Goal: Task Accomplishment & Management: Manage account settings

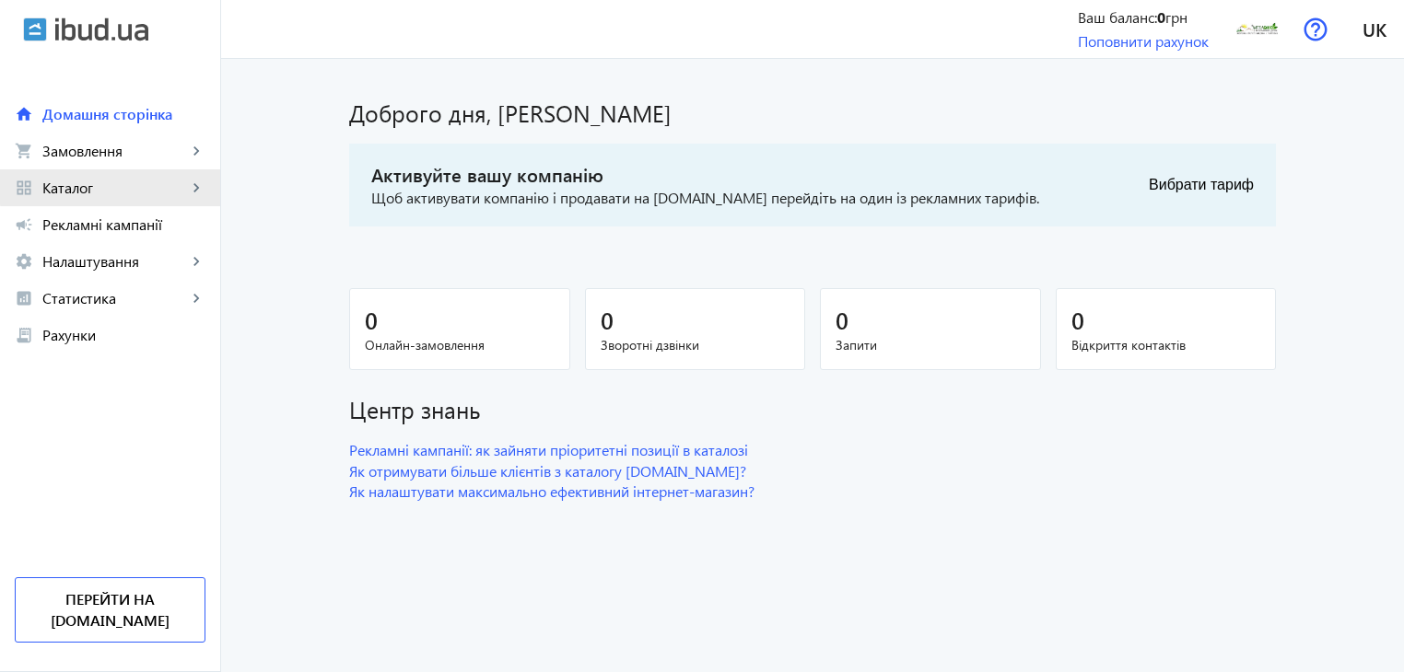
click at [194, 185] on mat-icon "keyboard_arrow_right" at bounding box center [196, 188] width 18 height 18
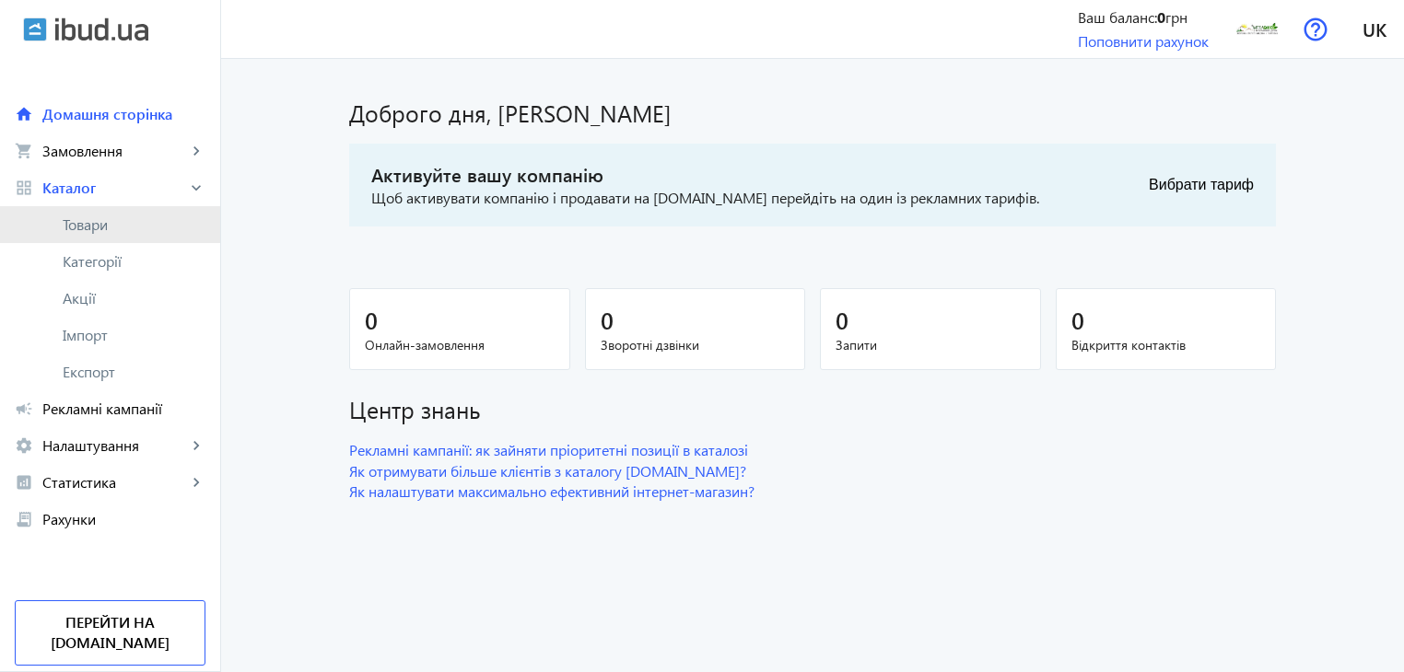
click at [97, 229] on span "Товари" at bounding box center [134, 225] width 143 height 18
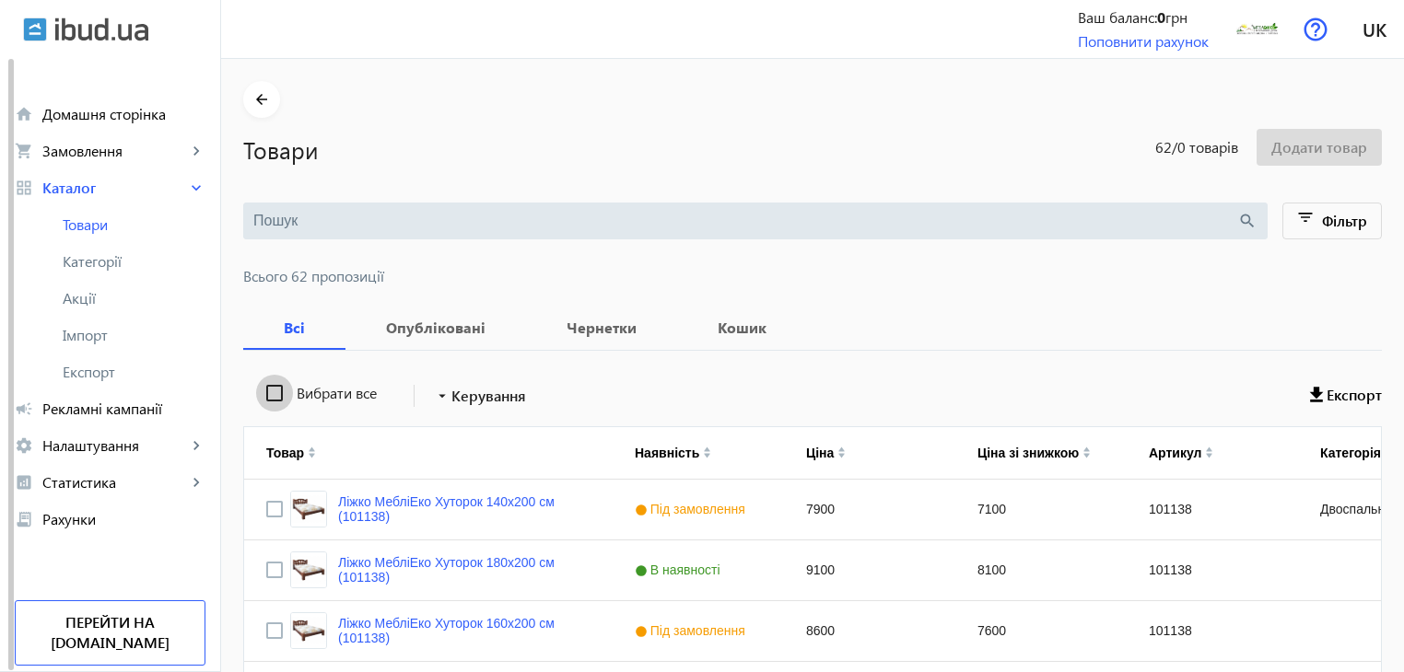
click at [263, 389] on input "Вибрати все" at bounding box center [274, 393] width 37 height 37
checkbox input "true"
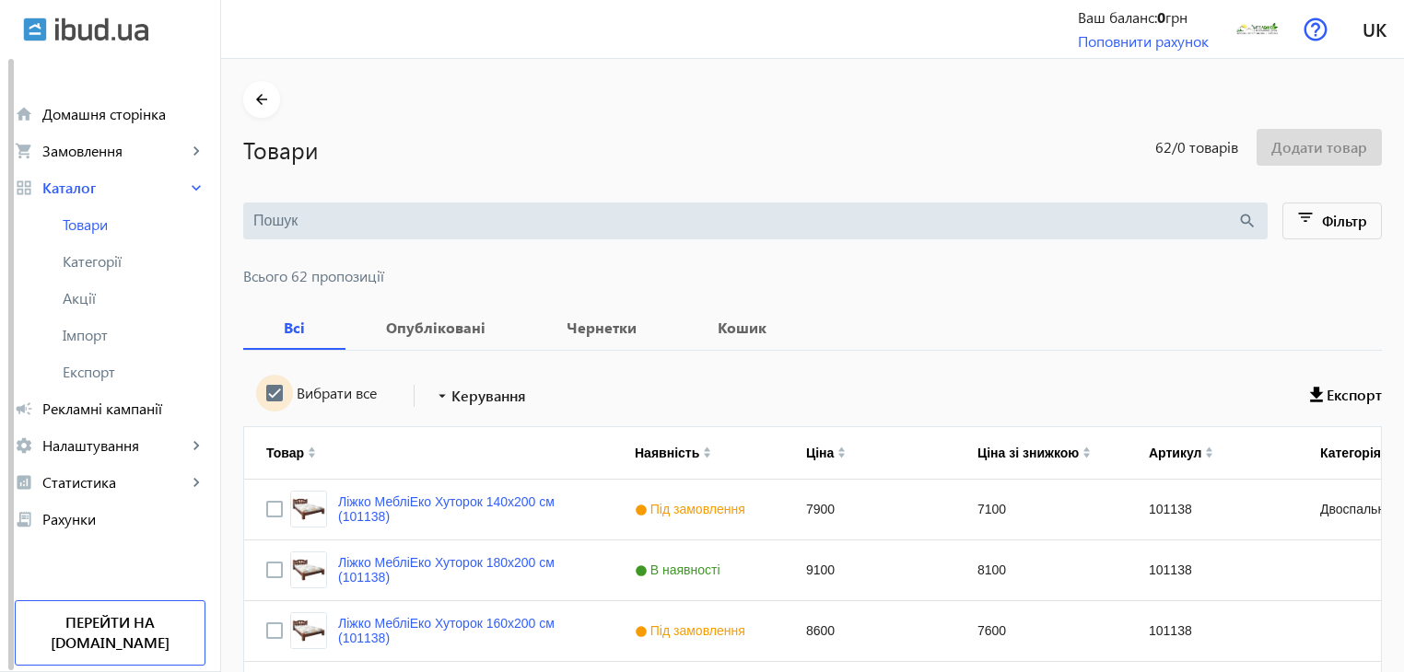
checkbox input "true"
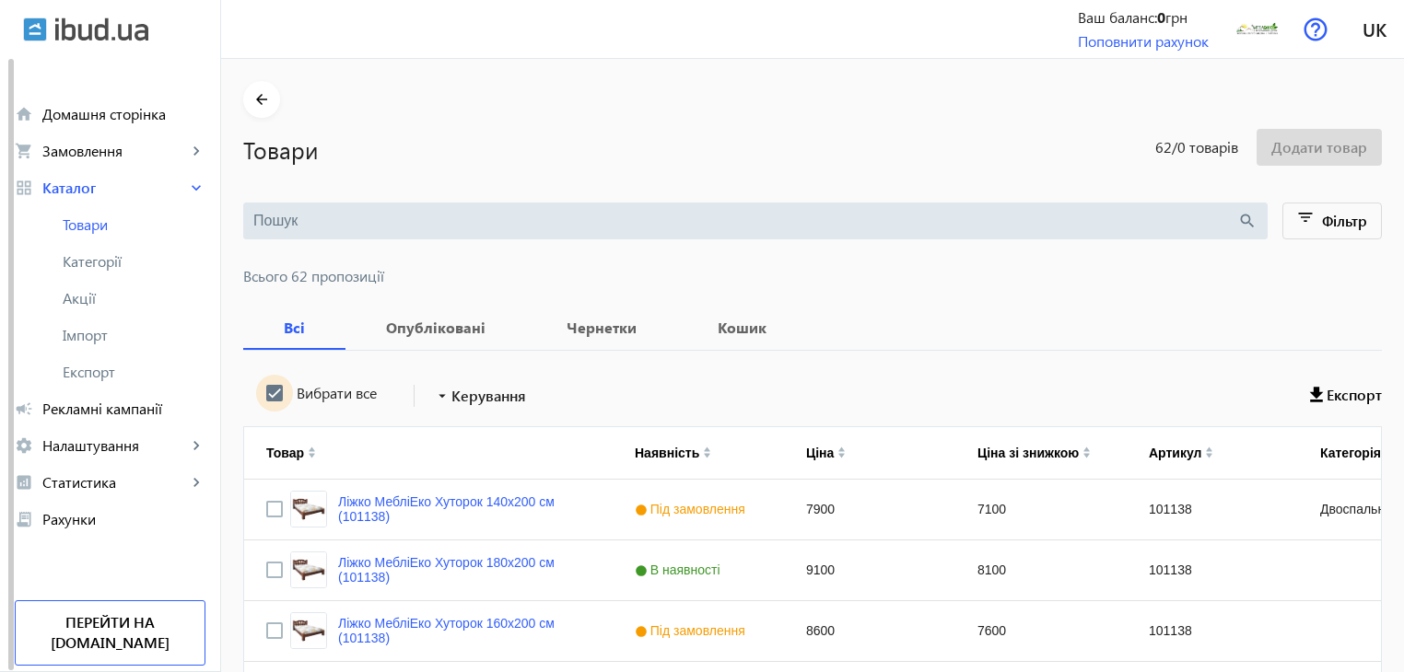
checkbox input "true"
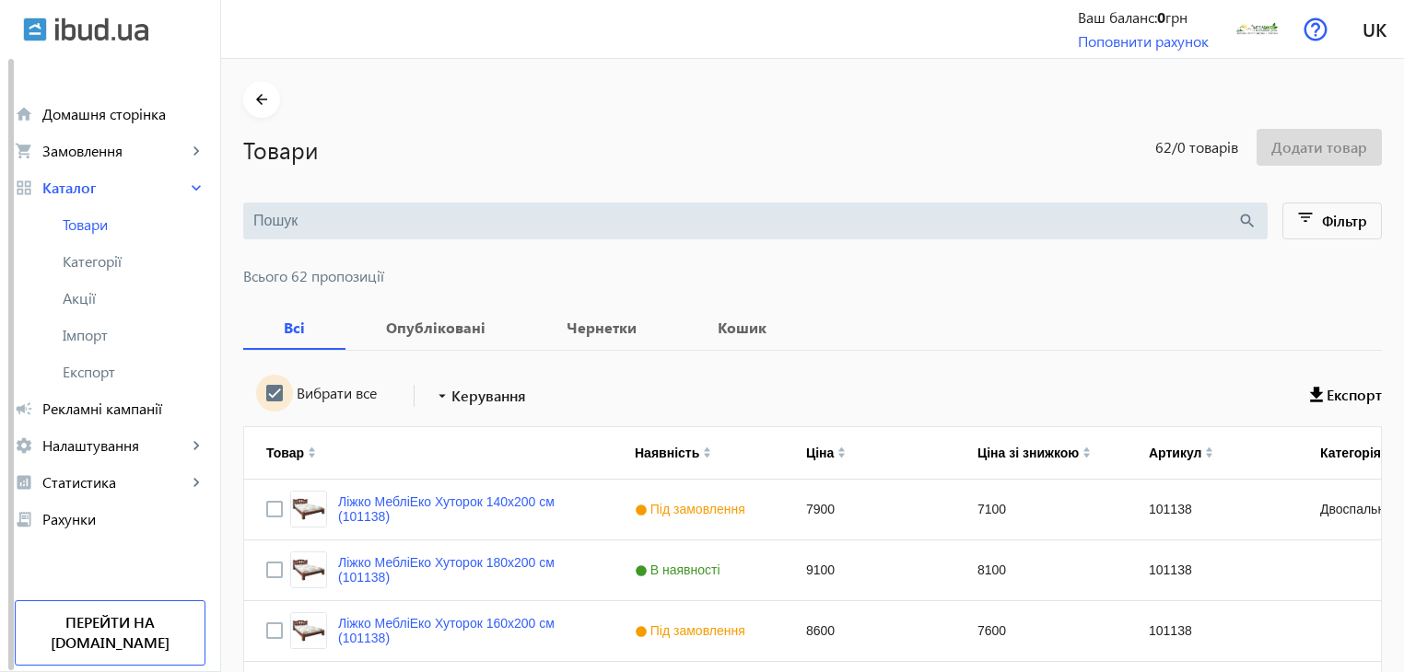
checkbox input "true"
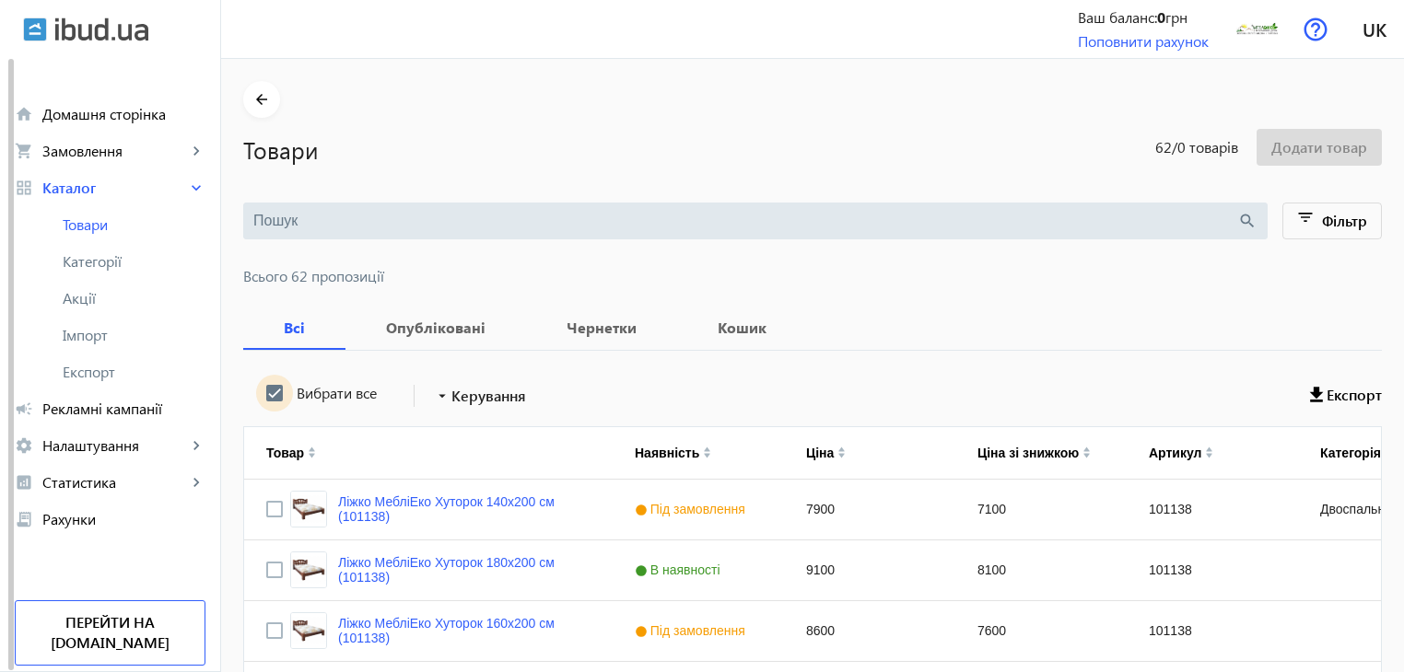
checkbox input "true"
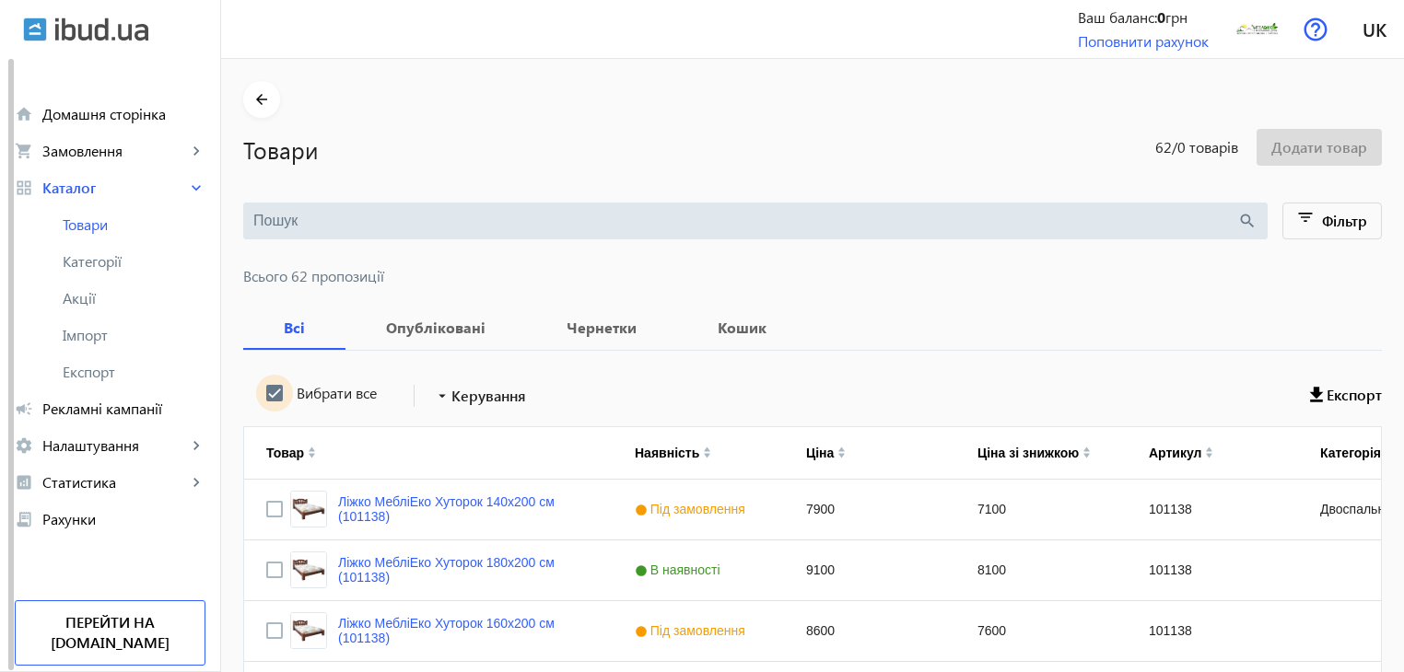
checkbox input "true"
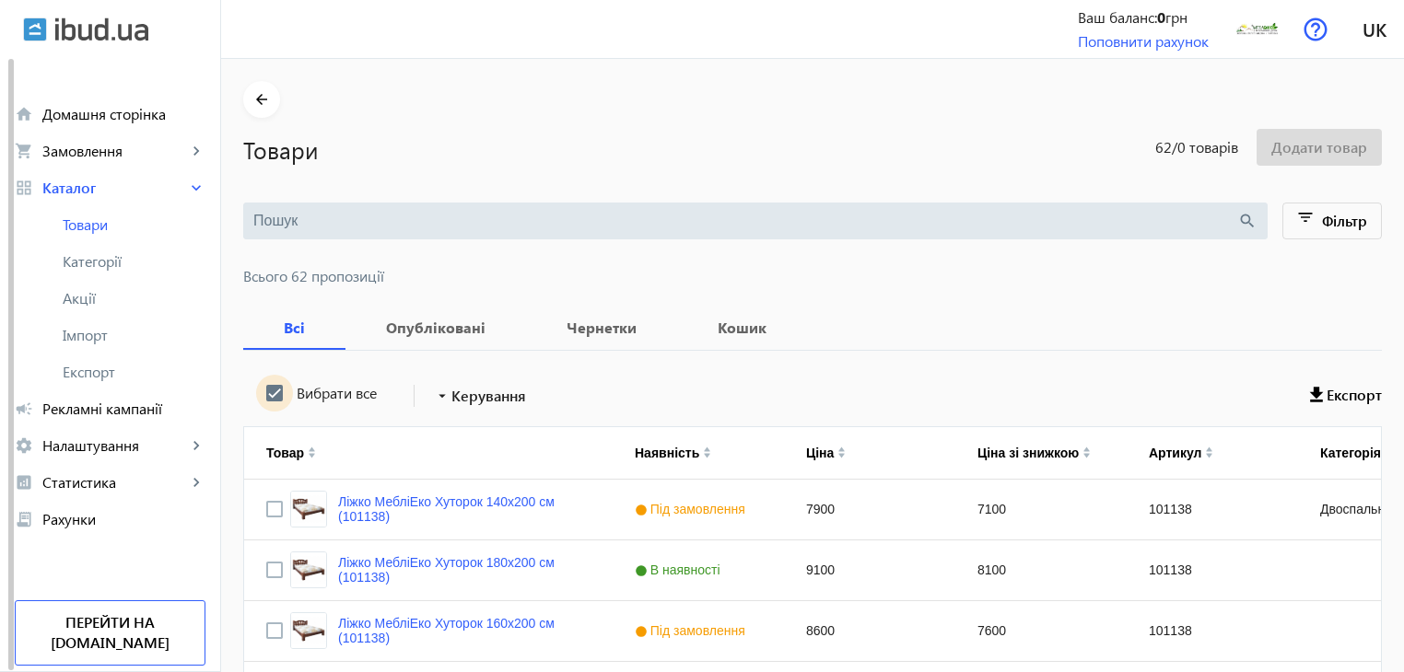
checkbox input "true"
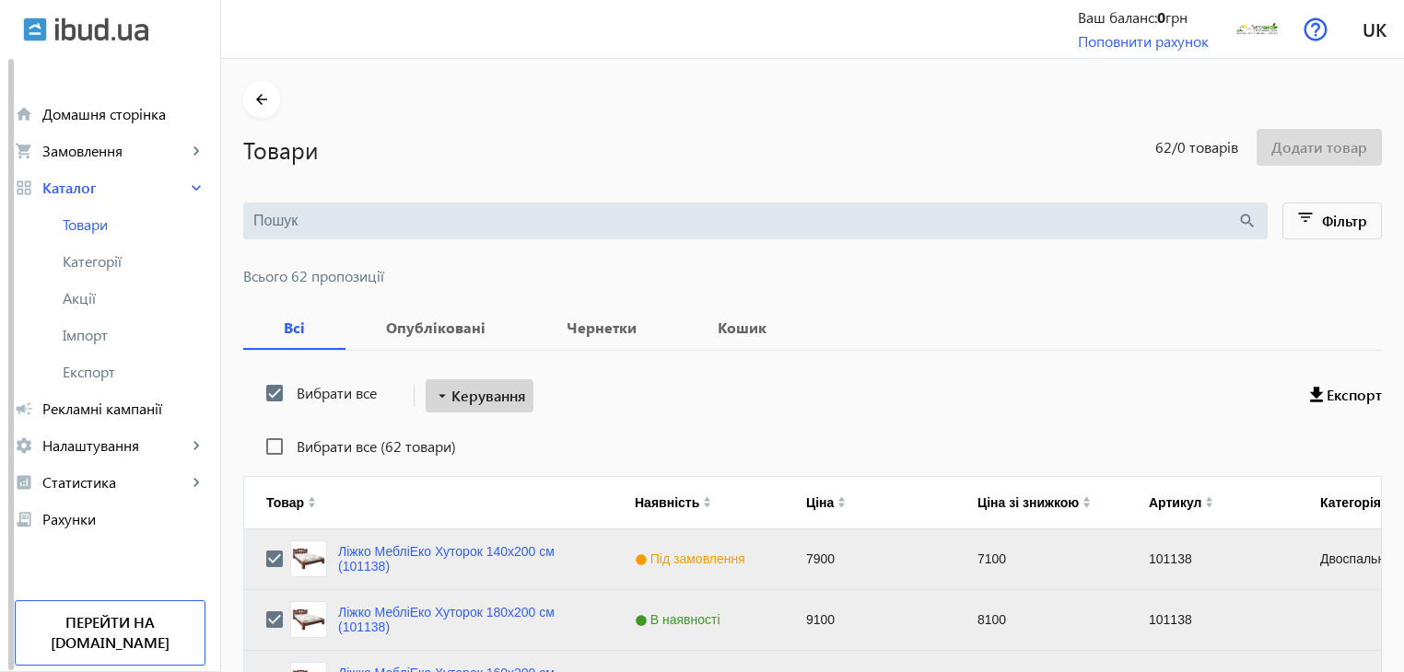
click at [451, 398] on span "Керування" at bounding box center [488, 396] width 75 height 22
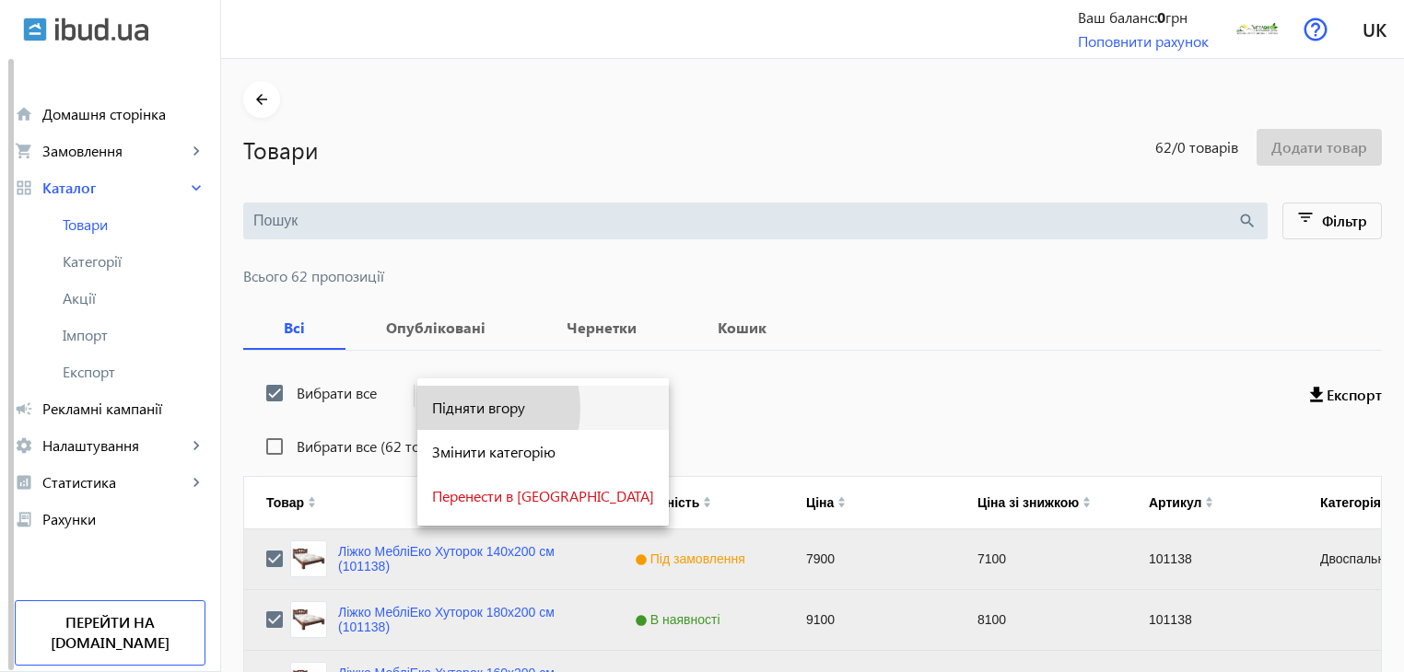
click at [451, 409] on span "Підняти вгору" at bounding box center [543, 408] width 222 height 15
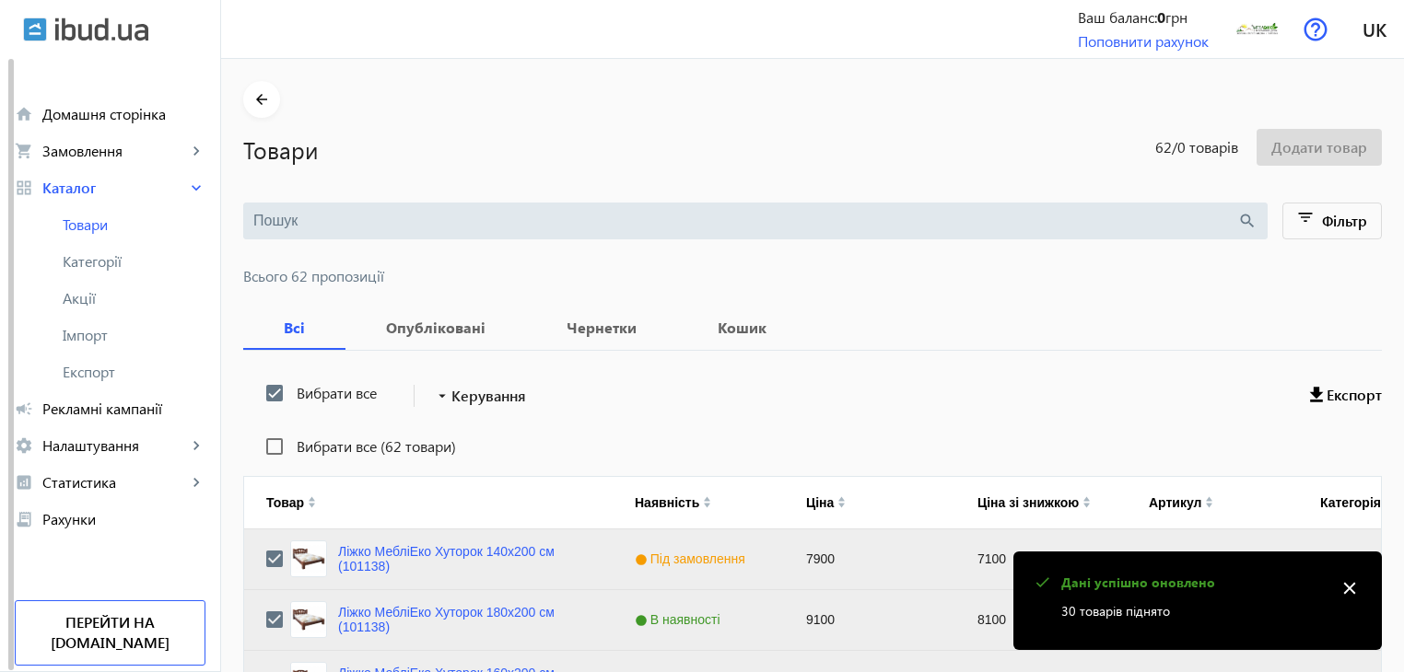
scroll to position [1857, 0]
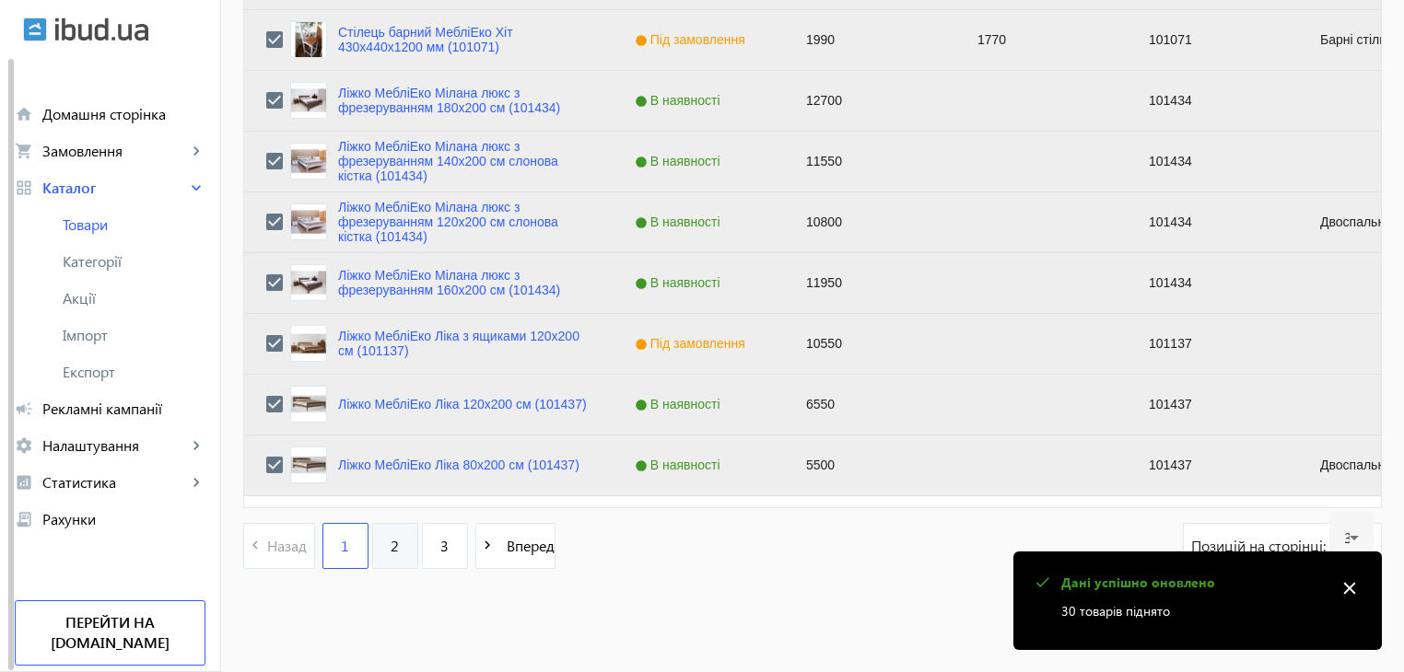
click at [391, 555] on span "2" at bounding box center [395, 546] width 8 height 20
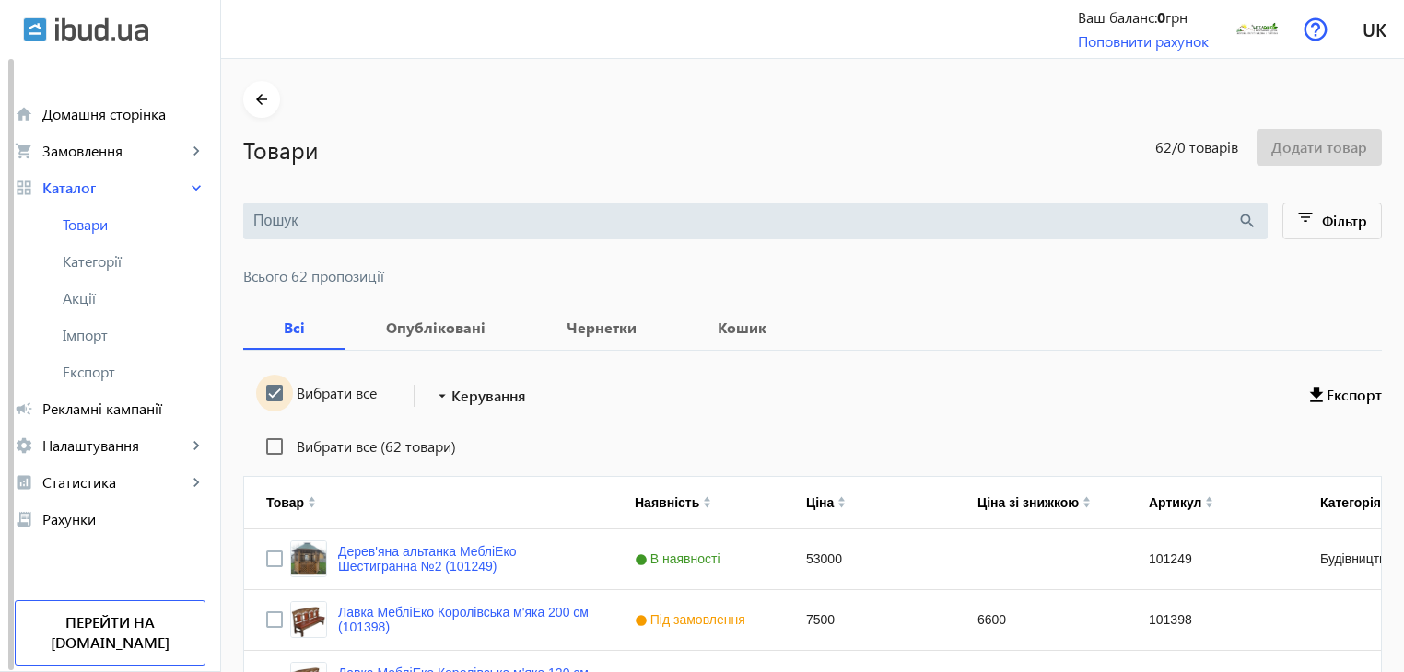
click at [269, 392] on input "Вибрати все" at bounding box center [274, 393] width 37 height 37
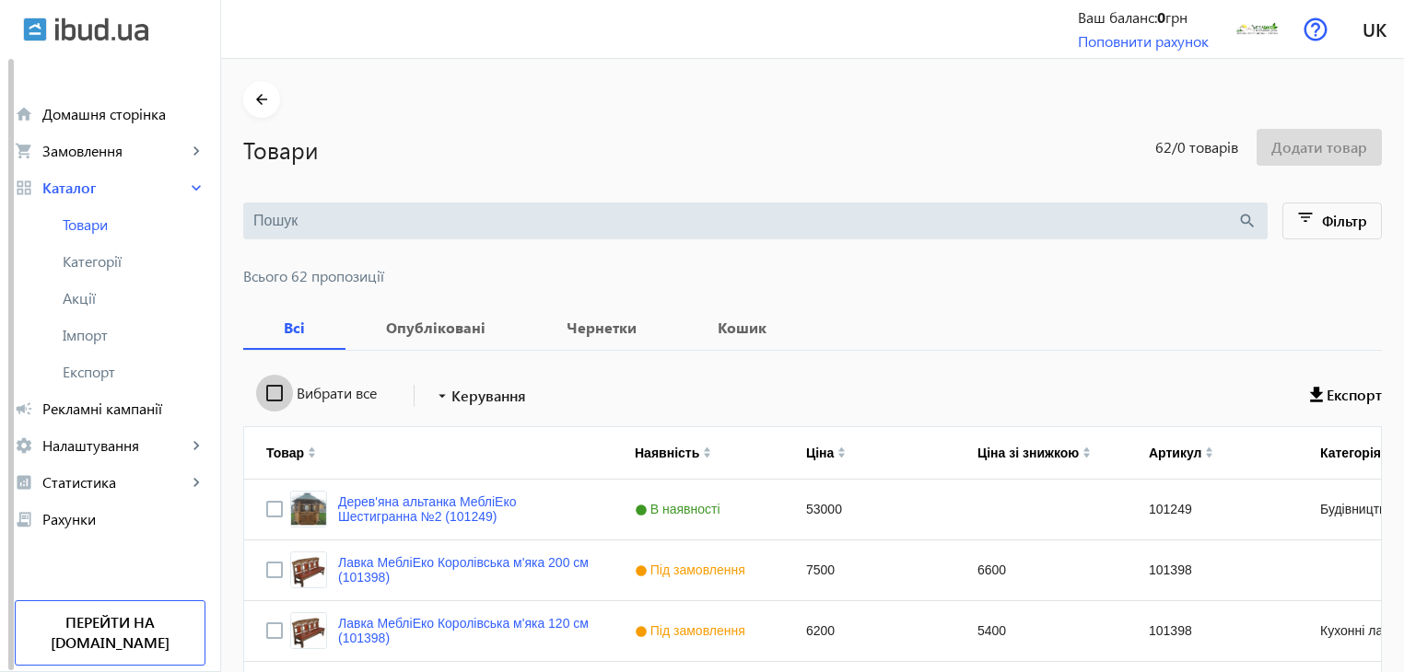
click at [269, 392] on input "Вибрати все" at bounding box center [274, 393] width 37 height 37
checkbox input "true"
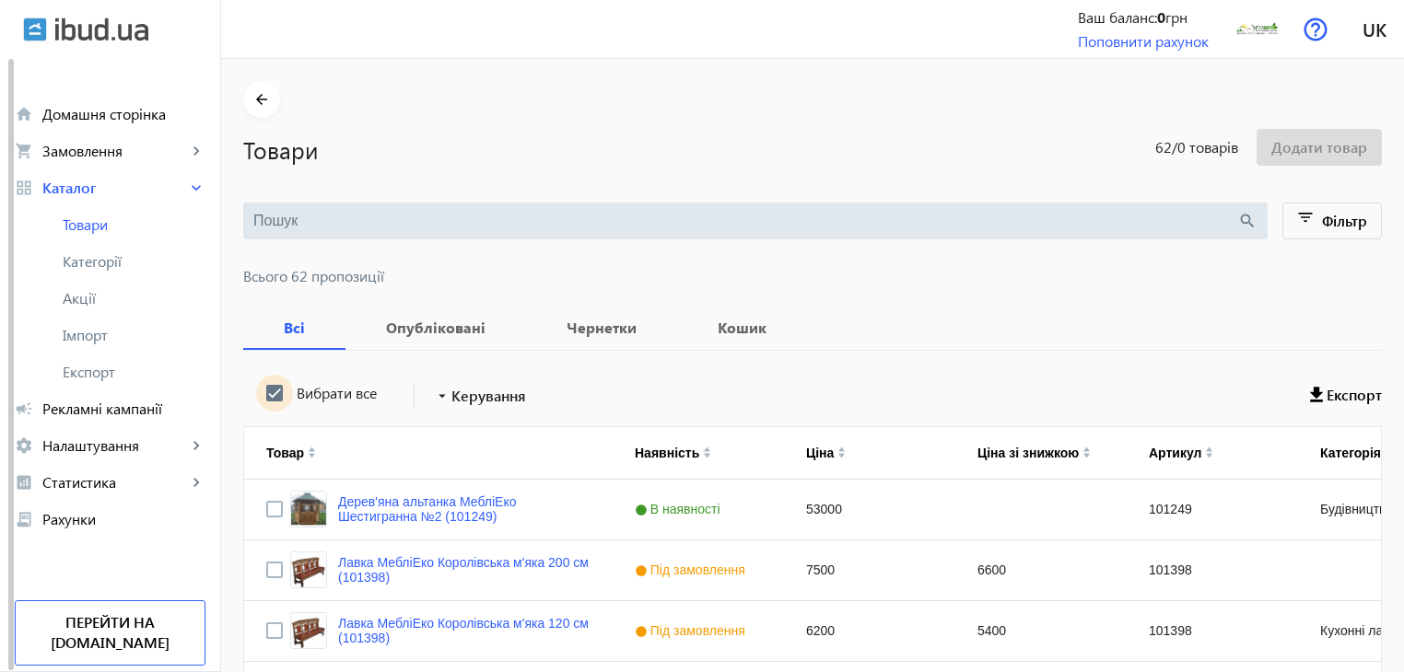
checkbox input "true"
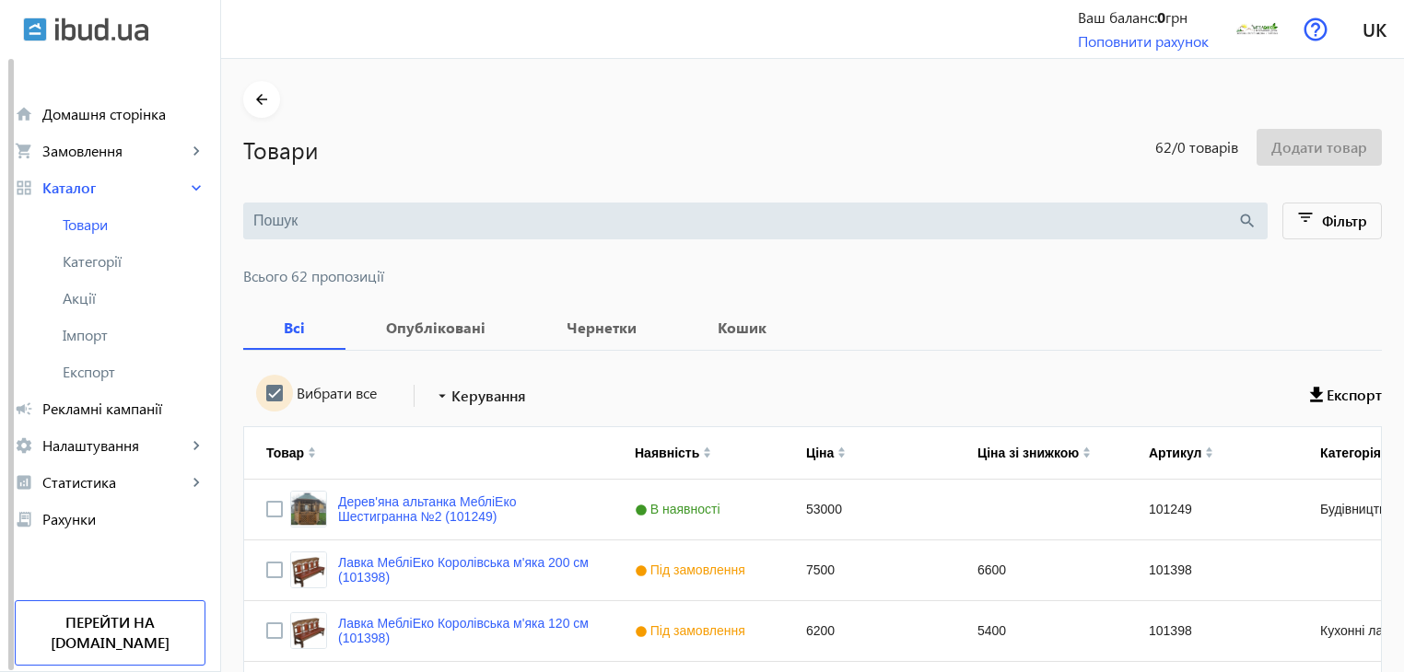
checkbox input "true"
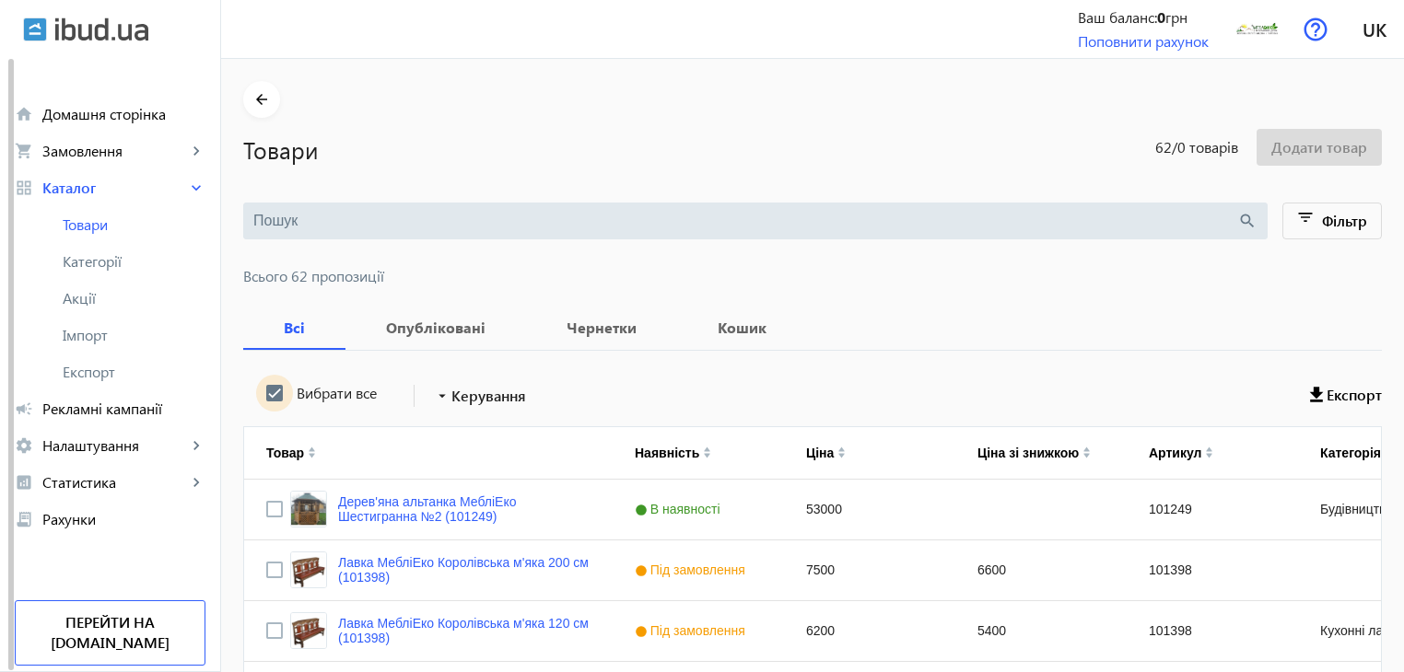
checkbox input "true"
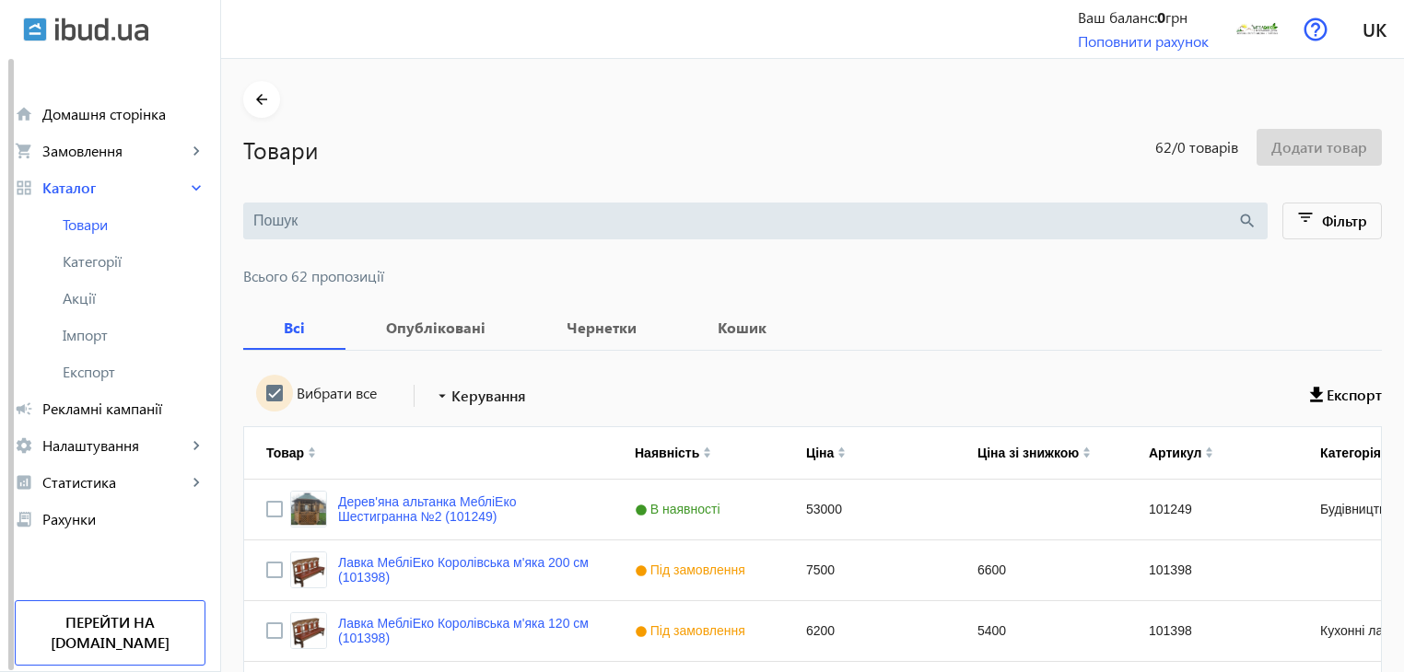
checkbox input "true"
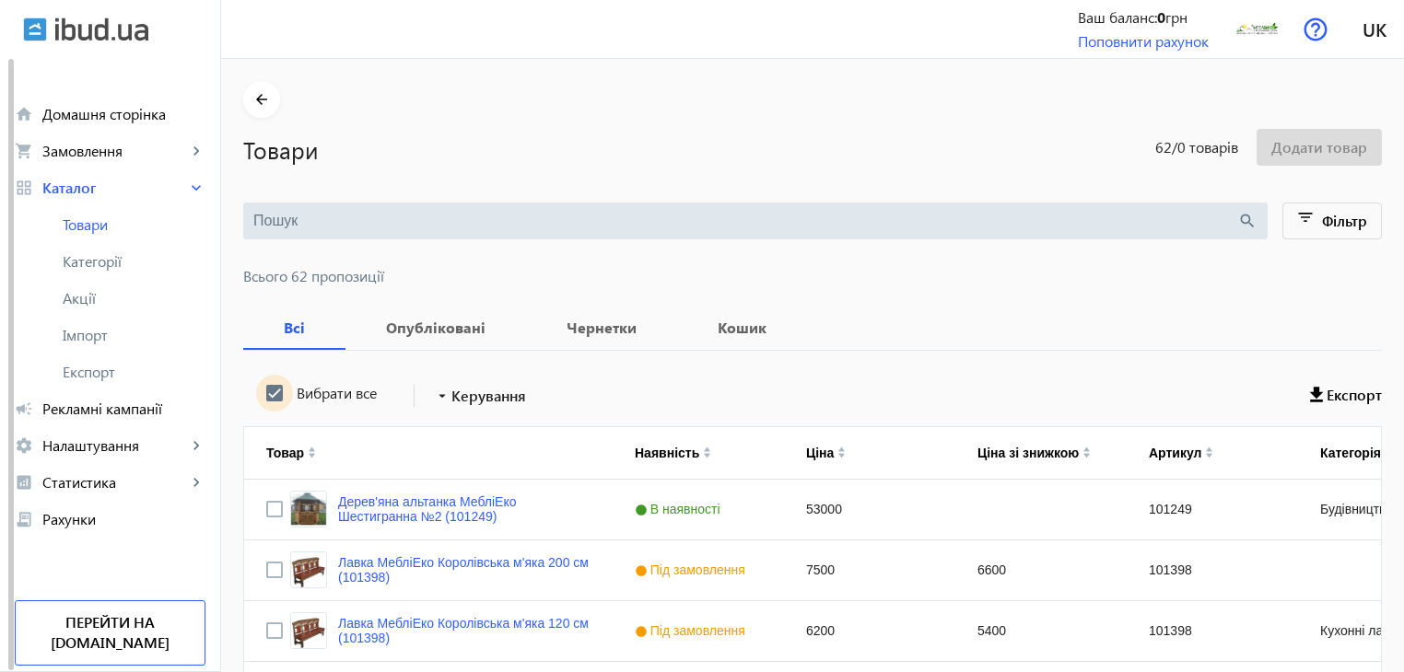
checkbox input "true"
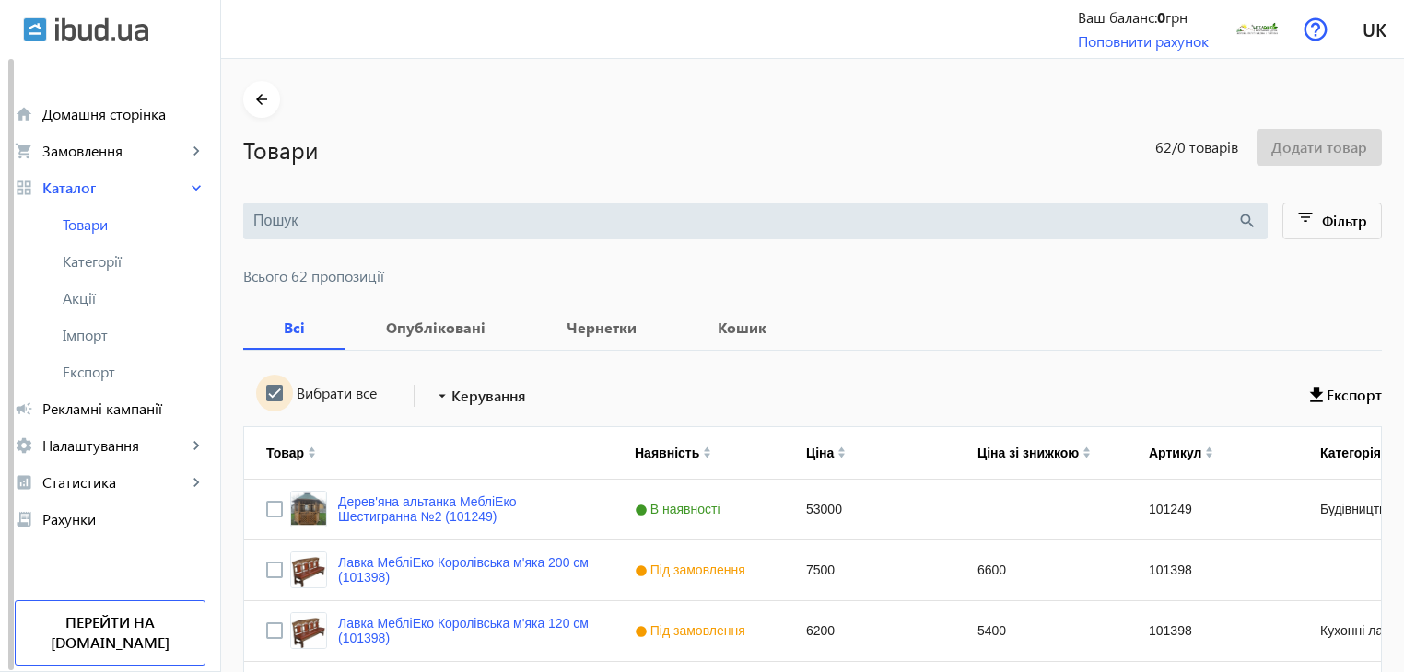
checkbox input "true"
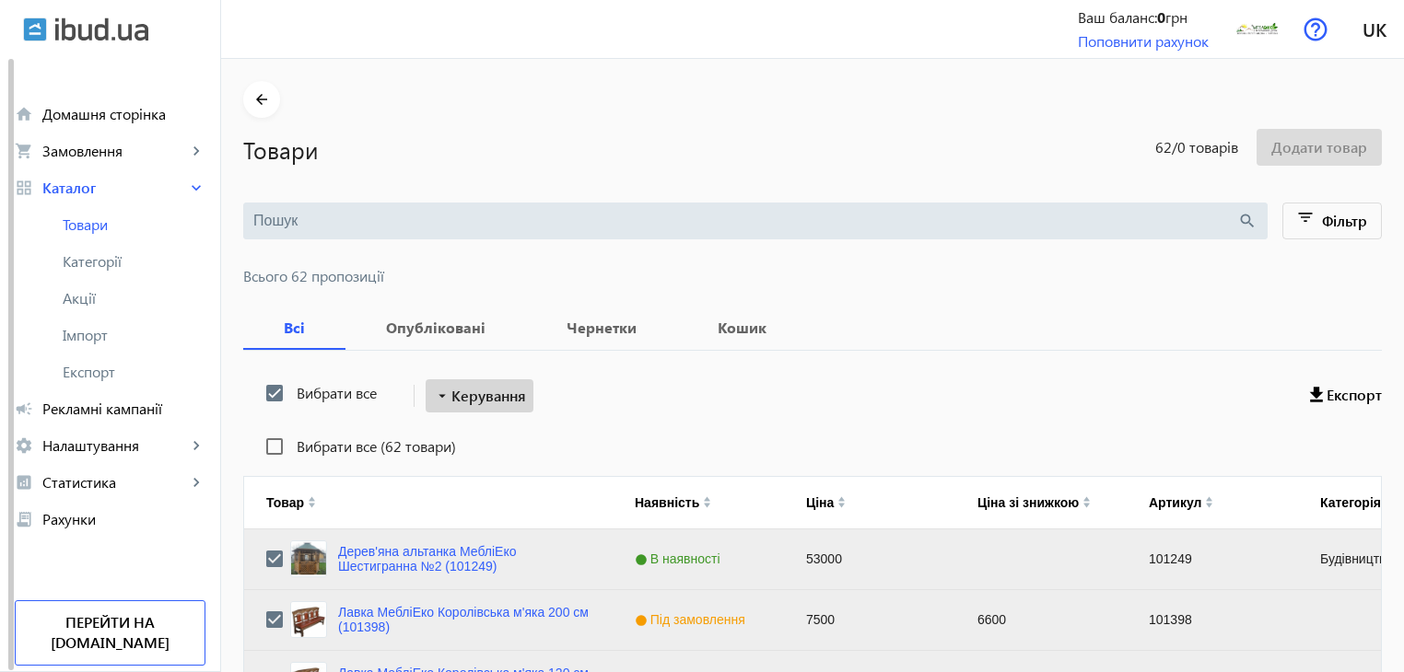
click at [479, 396] on span "Керування" at bounding box center [488, 396] width 75 height 22
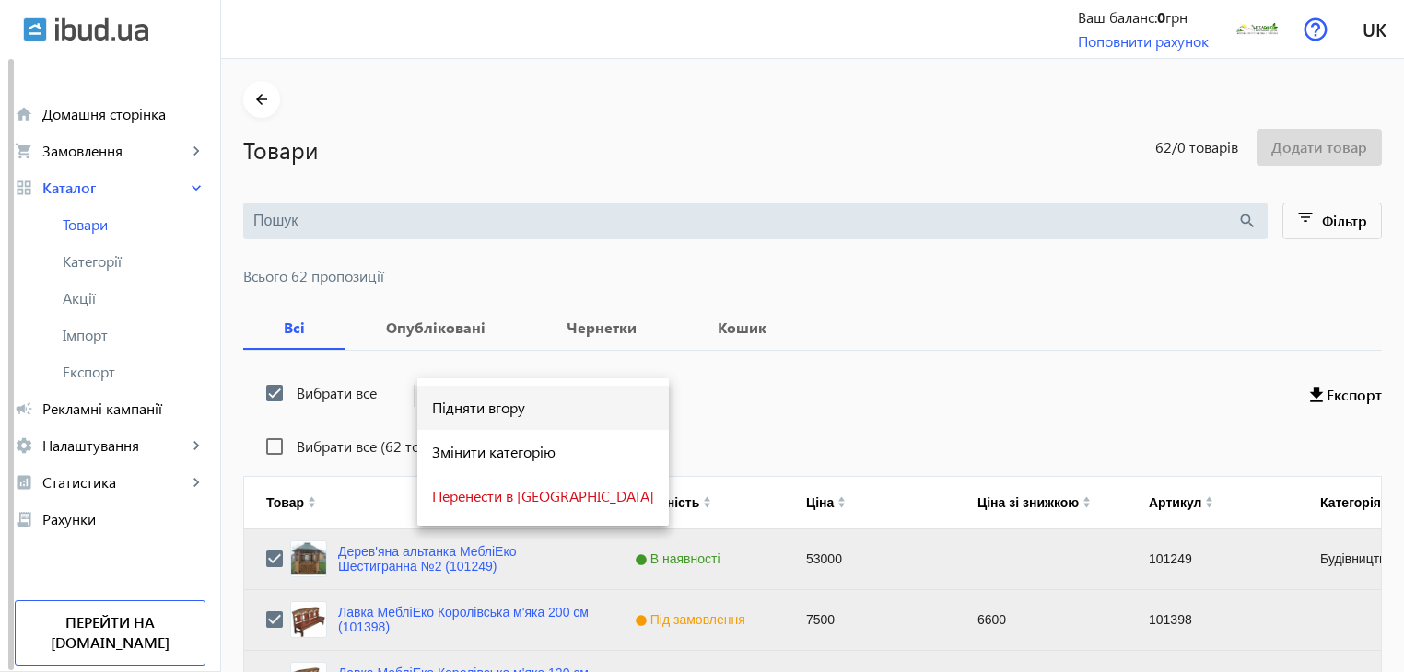
click at [479, 404] on span "Підняти вгору" at bounding box center [543, 408] width 222 height 15
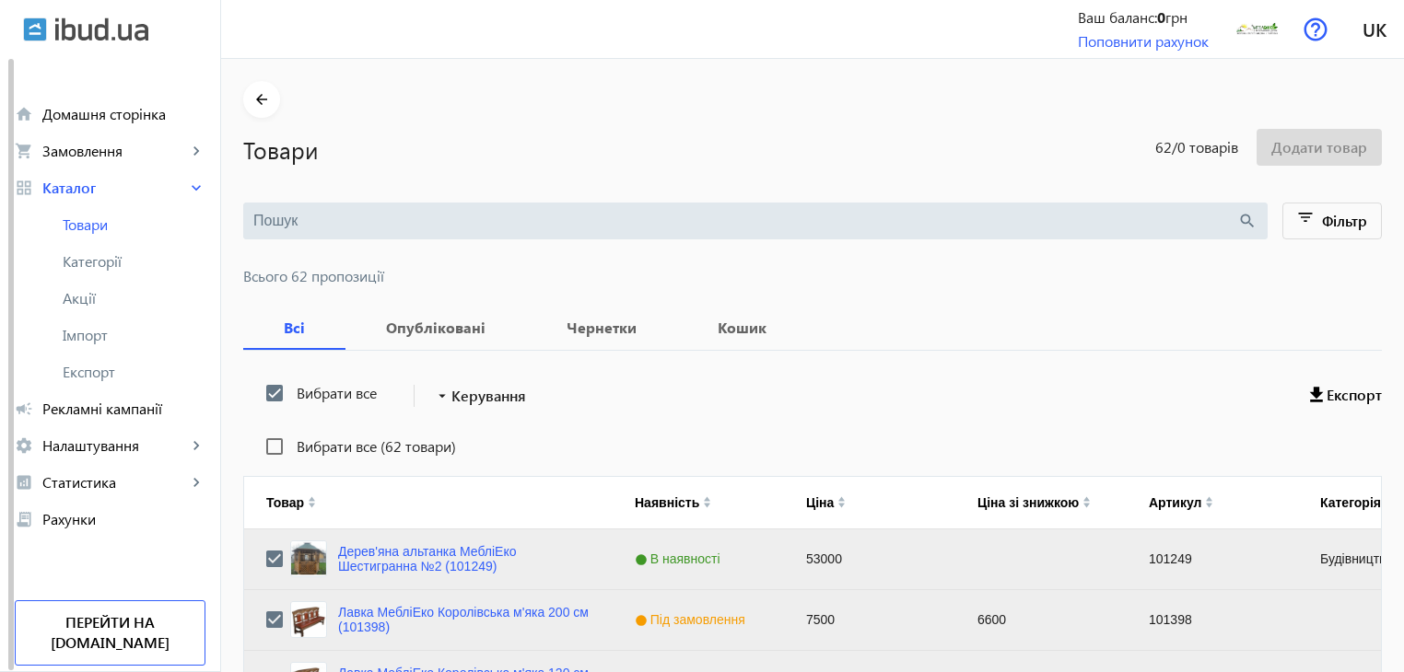
scroll to position [1857, 0]
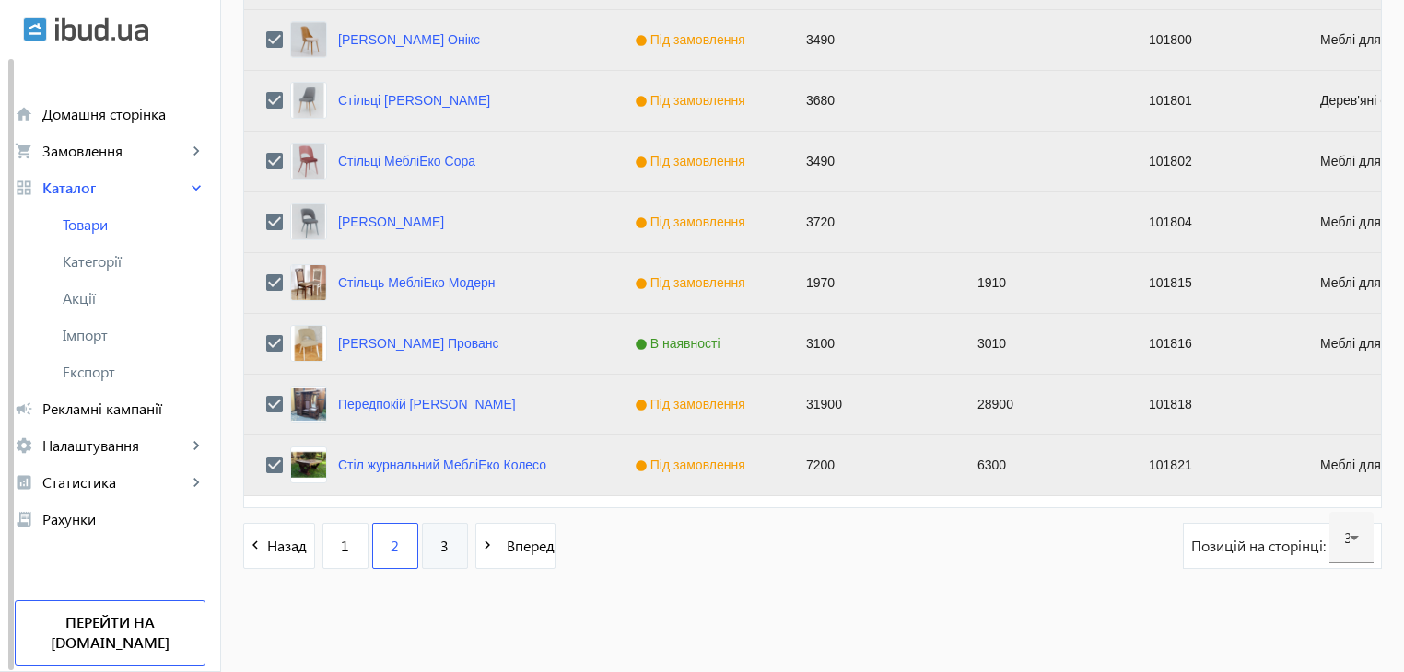
click at [439, 539] on link "3" at bounding box center [445, 546] width 46 height 46
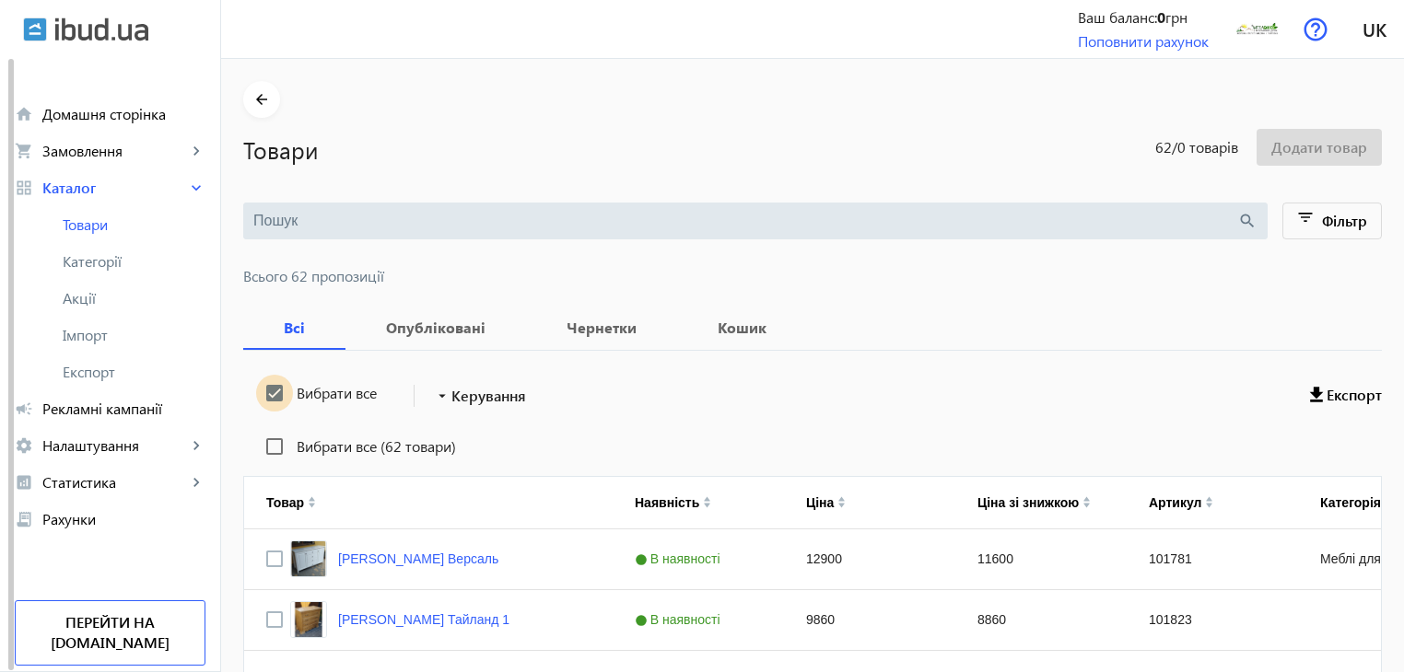
click at [267, 386] on input "Вибрати все" at bounding box center [274, 393] width 37 height 37
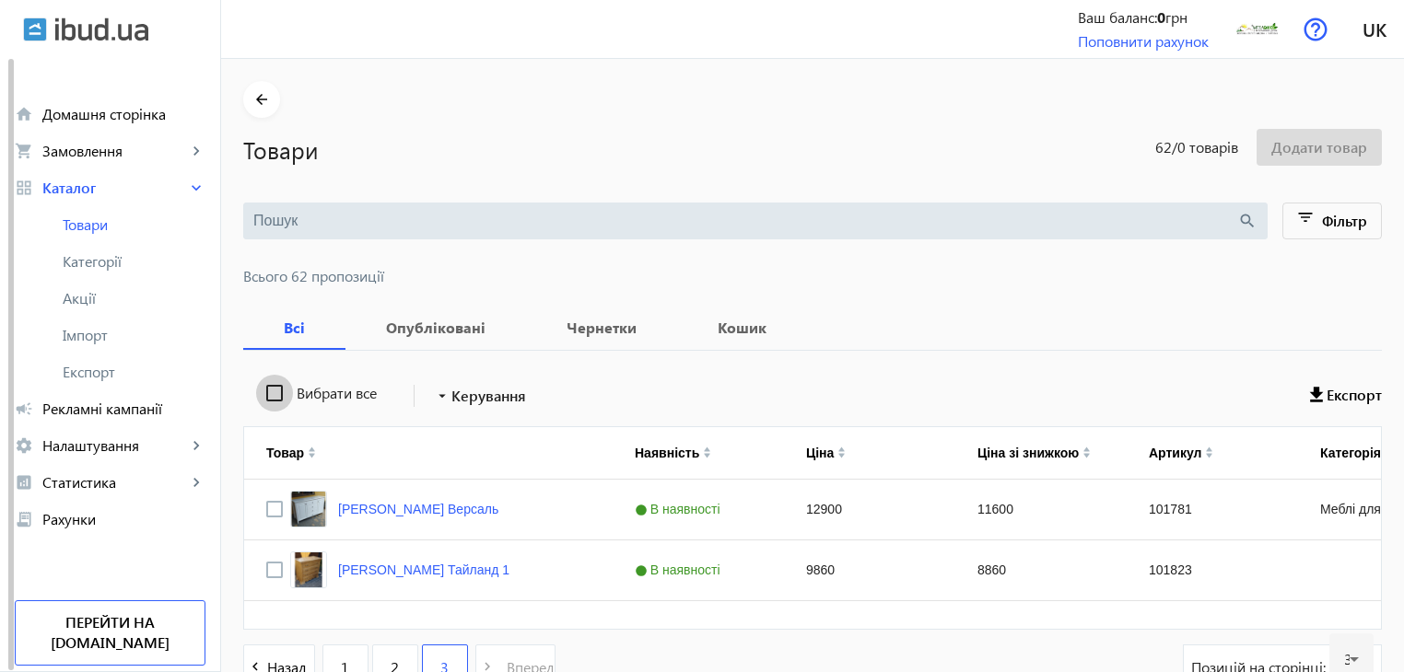
click at [267, 386] on input "Вибрати все" at bounding box center [274, 393] width 37 height 37
checkbox input "true"
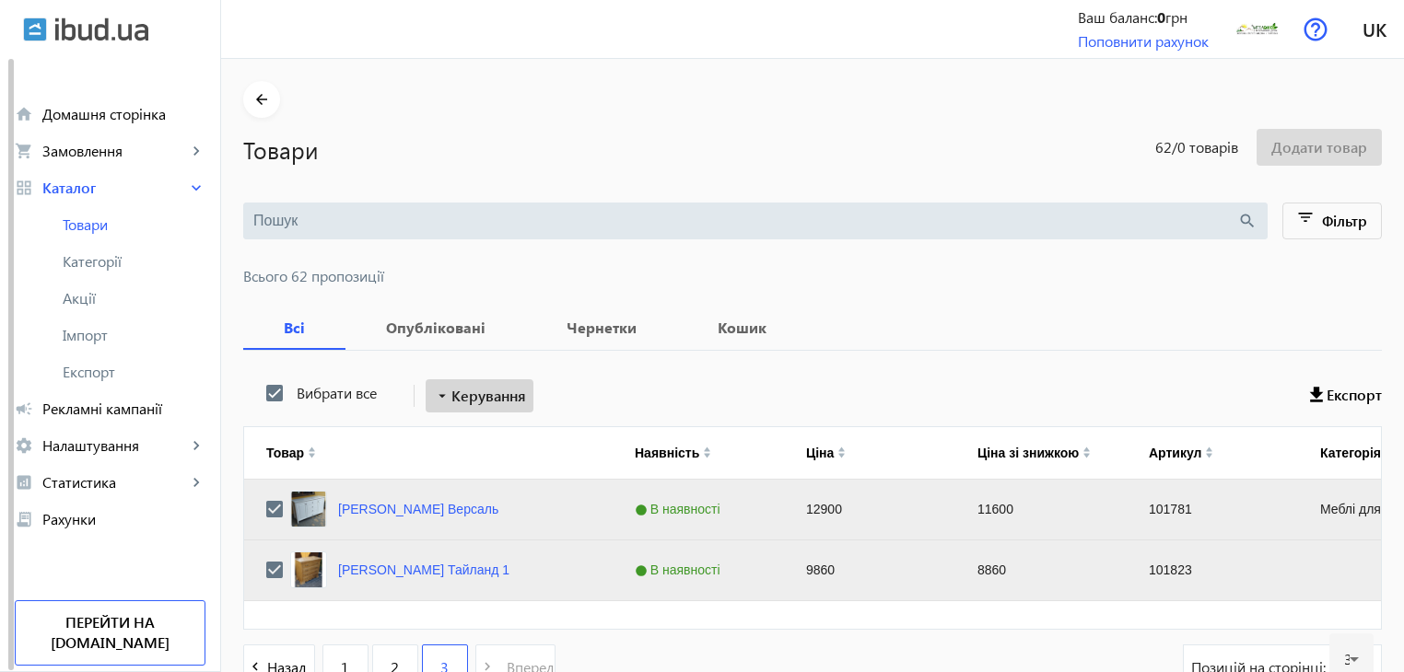
click at [459, 397] on span "Керування" at bounding box center [488, 396] width 75 height 22
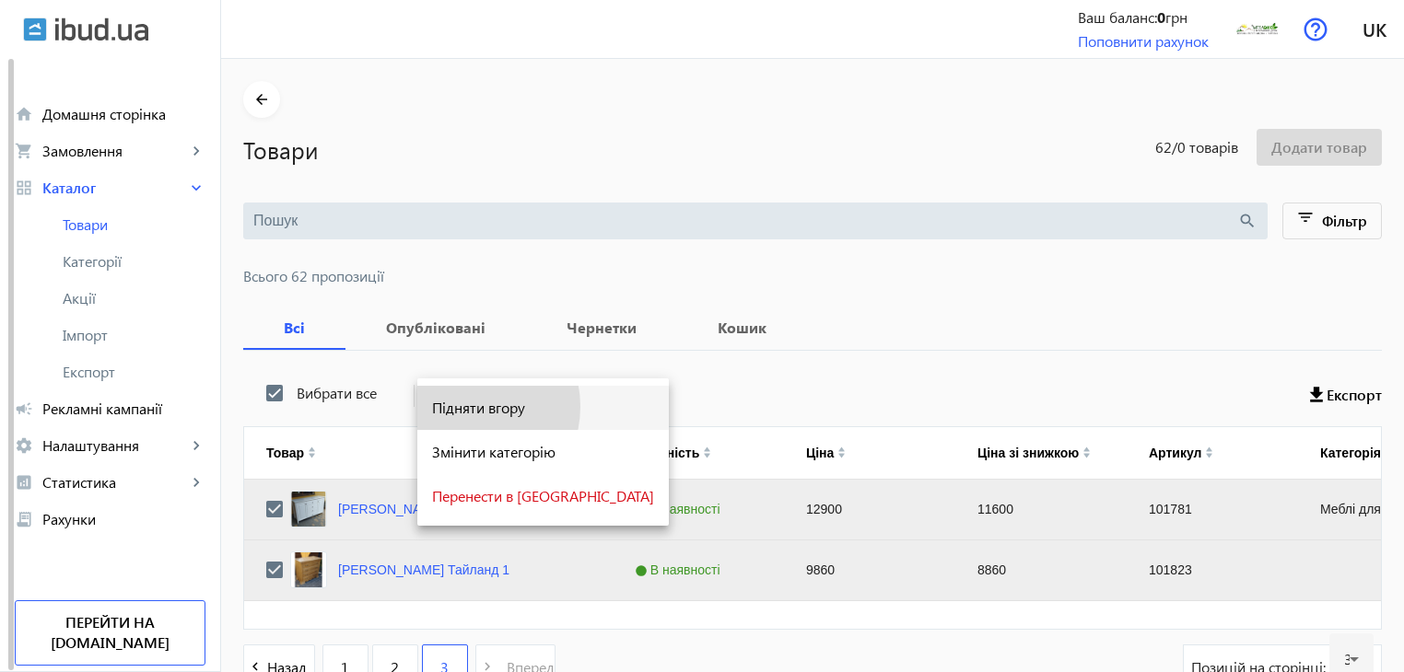
click at [464, 407] on span "Підняти вгору" at bounding box center [543, 408] width 222 height 15
